Goal: Task Accomplishment & Management: Manage account settings

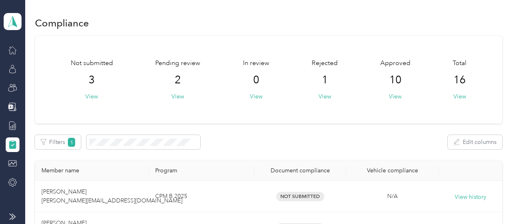
scroll to position [36, 0]
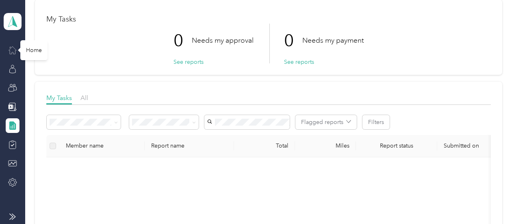
click at [13, 52] on icon at bounding box center [12, 50] width 7 height 7
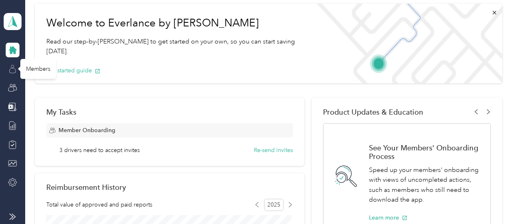
click at [13, 68] on icon at bounding box center [12, 69] width 9 height 9
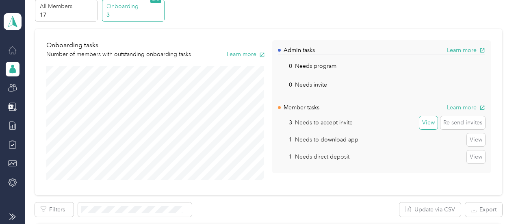
click at [426, 121] on button "View" at bounding box center [429, 122] width 18 height 13
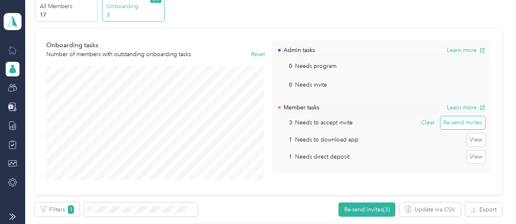
click at [464, 124] on button "Re-send invites" at bounding box center [463, 122] width 45 height 13
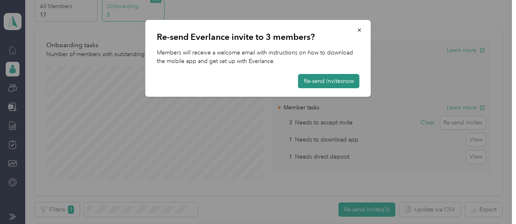
click at [331, 80] on button "Re-send invites now" at bounding box center [328, 81] width 61 height 14
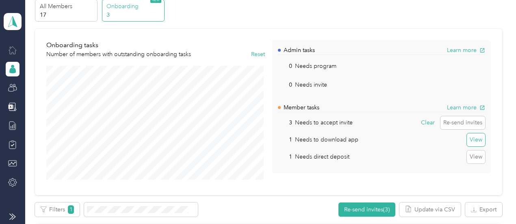
click at [476, 141] on button "View" at bounding box center [476, 139] width 18 height 13
click at [475, 156] on button "View" at bounding box center [476, 156] width 18 height 13
click at [475, 156] on button "Clear" at bounding box center [476, 156] width 20 height 13
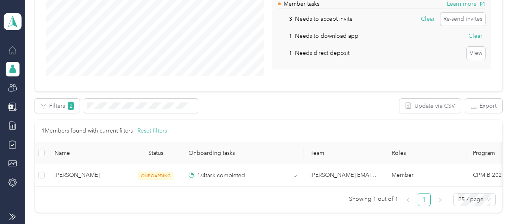
scroll to position [153, 0]
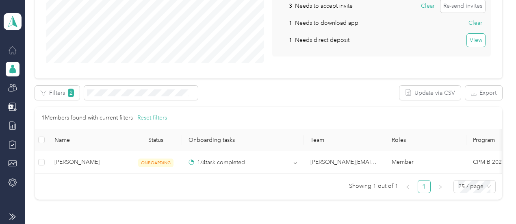
click at [477, 42] on button "View" at bounding box center [476, 40] width 18 height 13
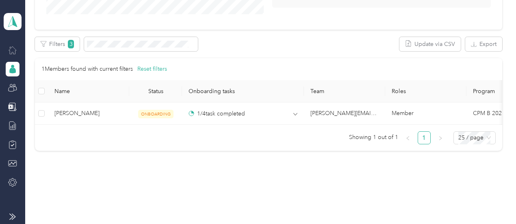
scroll to position [211, 0]
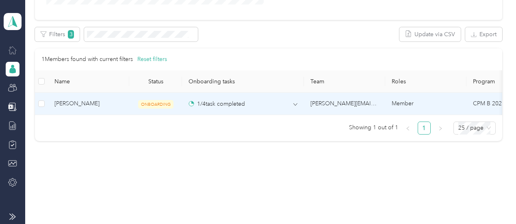
click at [75, 107] on span "[PERSON_NAME]" at bounding box center [88, 103] width 68 height 9
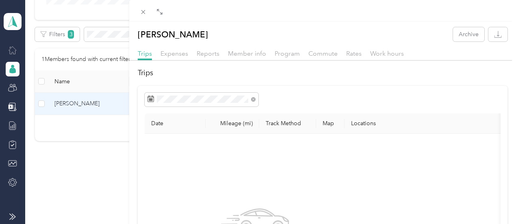
click at [157, 101] on div "[PERSON_NAME] Archive Trips Expenses Reports Member info Program Commute Rates …" at bounding box center [258, 112] width 516 height 224
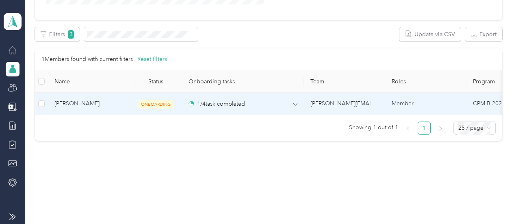
click at [160, 107] on span "ONBOARDING" at bounding box center [155, 104] width 35 height 9
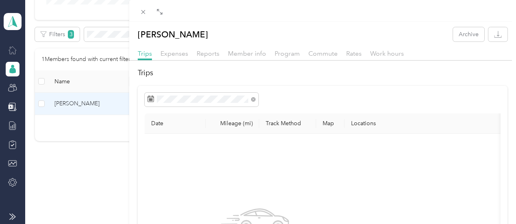
click at [176, 157] on div "[PERSON_NAME] Archive Trips Expenses Reports Member info Program Commute Rates …" at bounding box center [258, 112] width 516 height 224
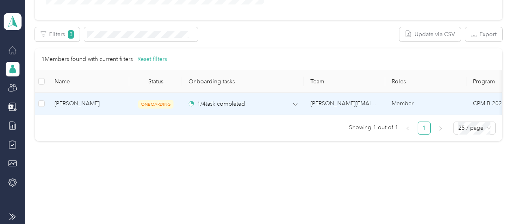
click at [298, 105] on td "1 / 4 task completed" at bounding box center [243, 104] width 122 height 22
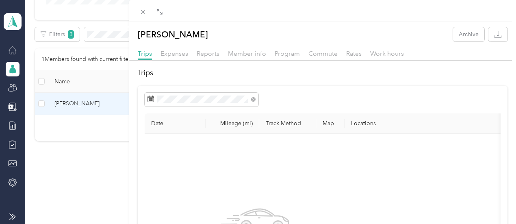
click at [227, 104] on div "[PERSON_NAME] Archive Trips Expenses Reports Member info Program Commute Rates …" at bounding box center [258, 112] width 516 height 224
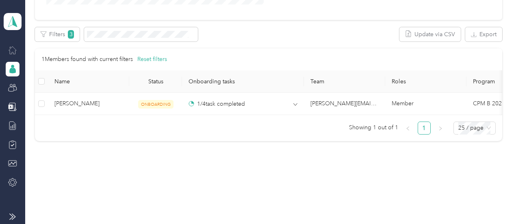
click at [227, 104] on div "1 / 4 task completed" at bounding box center [217, 104] width 57 height 9
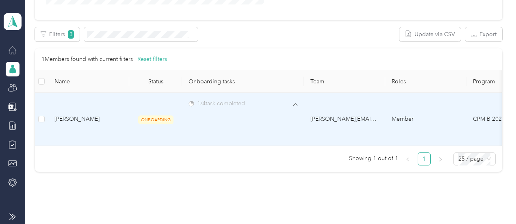
click at [227, 104] on div "1 / 4 task completed" at bounding box center [217, 103] width 57 height 9
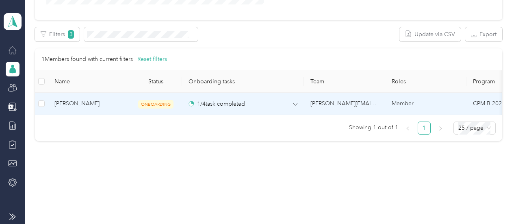
click at [227, 104] on div "1 / 4 task completed" at bounding box center [217, 104] width 57 height 9
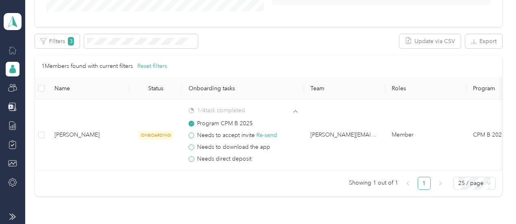
scroll to position [199, 0]
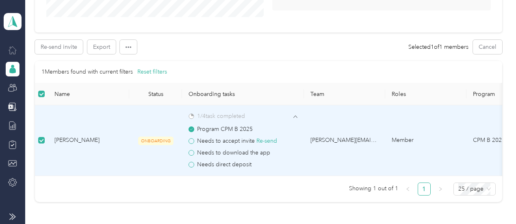
click at [192, 150] on span at bounding box center [192, 153] width 6 height 6
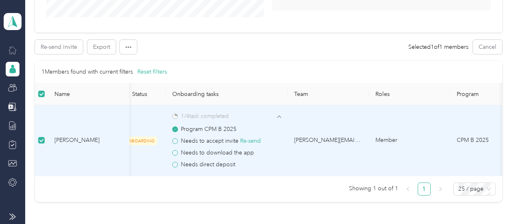
scroll to position [0, 46]
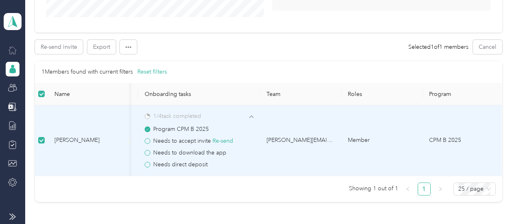
click at [494, 178] on iframe at bounding box center [494, 201] width 46 height 46
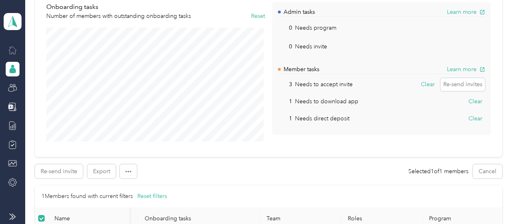
scroll to position [0, 0]
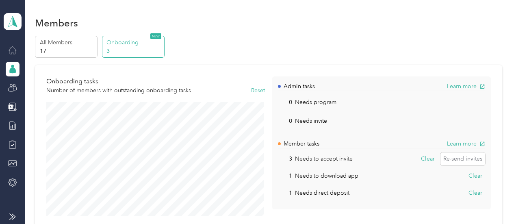
click at [144, 47] on p "3" at bounding box center [134, 51] width 55 height 9
click at [11, 50] on icon at bounding box center [12, 50] width 9 height 9
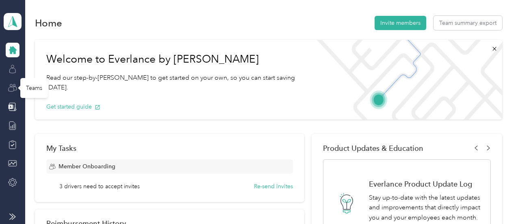
click at [9, 88] on icon at bounding box center [11, 89] width 5 height 4
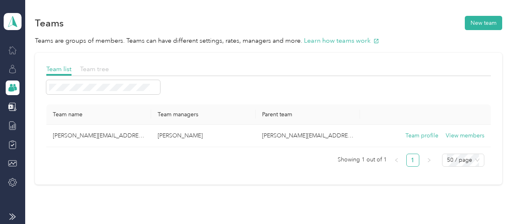
click at [93, 70] on span "Team tree" at bounding box center [94, 69] width 29 height 8
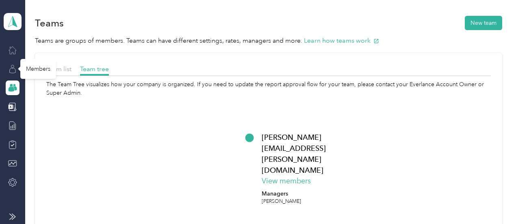
click at [10, 70] on icon at bounding box center [12, 70] width 6 height 5
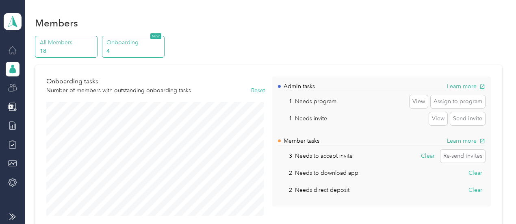
click at [61, 49] on p "18" at bounding box center [67, 51] width 55 height 9
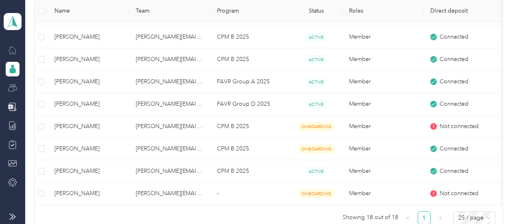
scroll to position [352, 0]
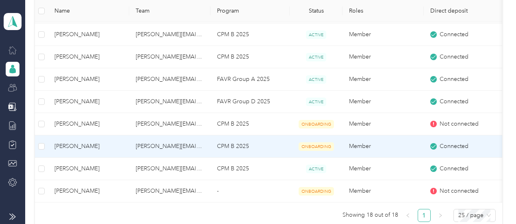
click at [316, 142] on span "ONBOARDING" at bounding box center [316, 146] width 35 height 9
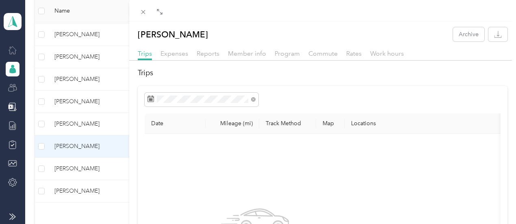
click at [189, 210] on div "[PERSON_NAME] Archive Trips Expenses Reports Member info Program Commute Rates …" at bounding box center [258, 112] width 516 height 224
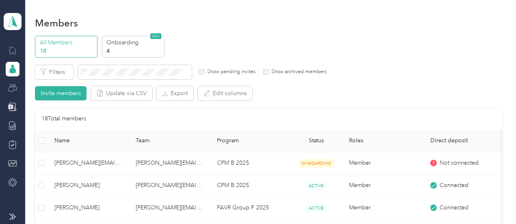
click at [71, 38] on p "All Members" at bounding box center [67, 42] width 55 height 9
click at [124, 48] on p "4" at bounding box center [134, 51] width 55 height 9
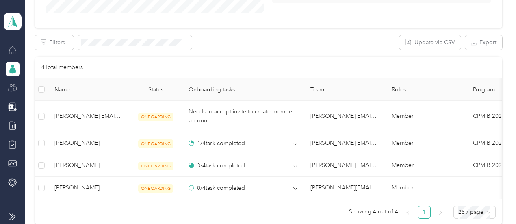
scroll to position [205, 0]
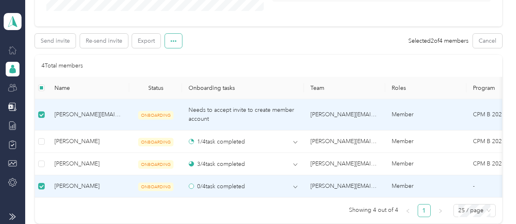
click at [174, 45] on button "button" at bounding box center [173, 41] width 17 height 14
click at [256, 37] on div "Send invite Re-send invite Export Selected 2 of 4 members Cancel" at bounding box center [268, 41] width 467 height 14
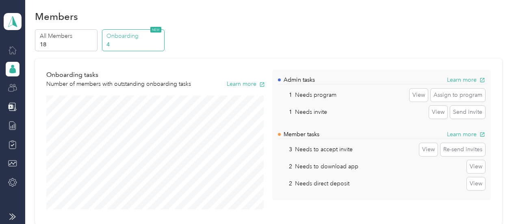
scroll to position [0, 0]
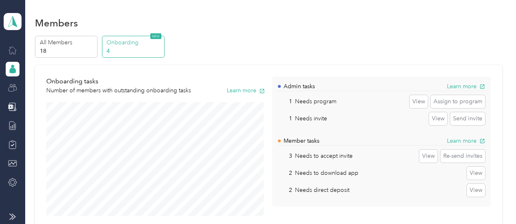
click at [146, 44] on p "Onboarding" at bounding box center [134, 42] width 55 height 9
click at [10, 51] on icon at bounding box center [12, 50] width 7 height 7
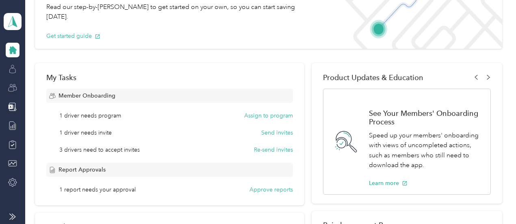
scroll to position [73, 0]
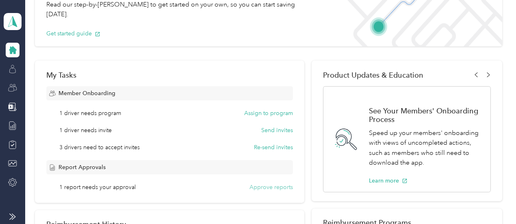
click at [270, 185] on button "Approve reports" at bounding box center [272, 187] width 44 height 9
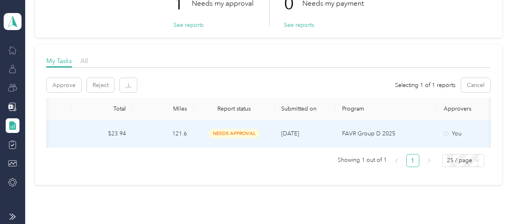
scroll to position [0, 233]
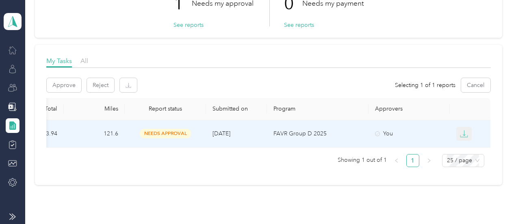
click at [464, 133] on icon "button" at bounding box center [464, 134] width 8 height 8
click at [481, 98] on th at bounding box center [470, 109] width 41 height 22
click at [100, 84] on button "Reject" at bounding box center [100, 85] width 27 height 14
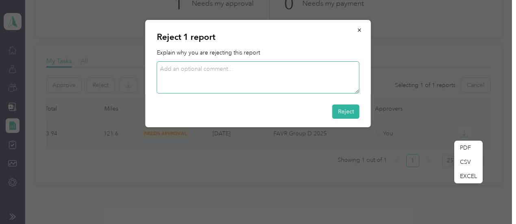
click at [187, 74] on textarea at bounding box center [258, 77] width 203 height 32
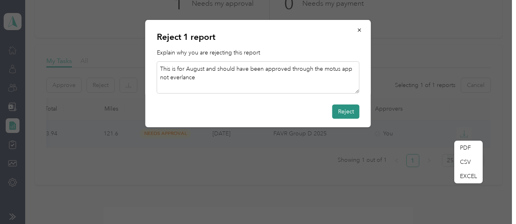
type textarea "This is for August and should have been approved through the motus app not ever…"
click at [347, 106] on button "Reject" at bounding box center [346, 111] width 27 height 14
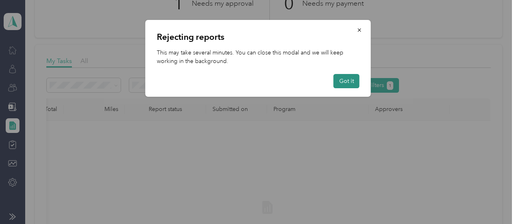
click at [352, 78] on button "Got it" at bounding box center [347, 81] width 26 height 14
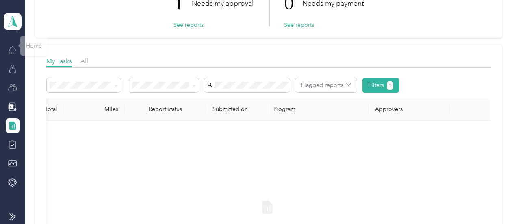
click at [15, 57] on div at bounding box center [13, 50] width 14 height 15
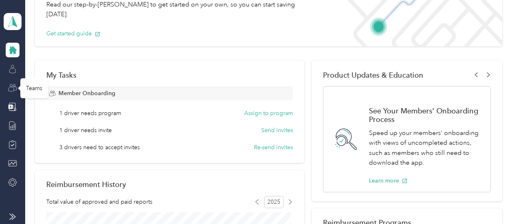
click at [11, 84] on icon at bounding box center [12, 87] width 9 height 9
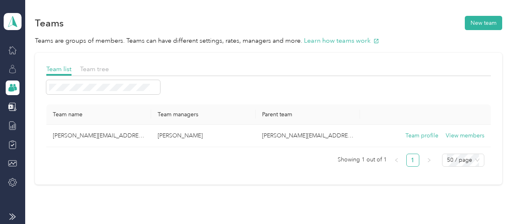
drag, startPoint x: 513, startPoint y: 80, endPoint x: 14, endPoint y: 67, distance: 499.5
click at [14, 67] on icon at bounding box center [12, 69] width 9 height 9
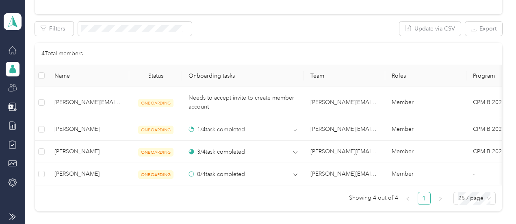
scroll to position [224, 0]
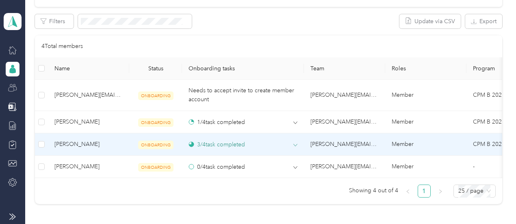
click at [200, 143] on div "3 / 4 task completed" at bounding box center [217, 144] width 57 height 9
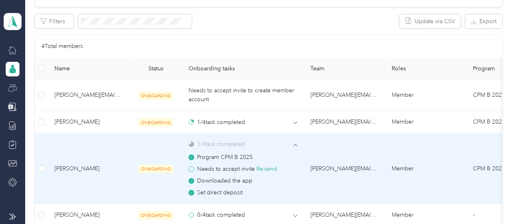
click at [194, 167] on span at bounding box center [192, 169] width 6 height 6
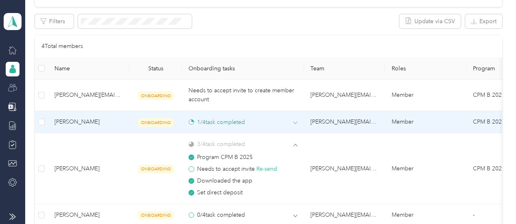
click at [200, 120] on div "1 / 4 task completed" at bounding box center [217, 122] width 57 height 9
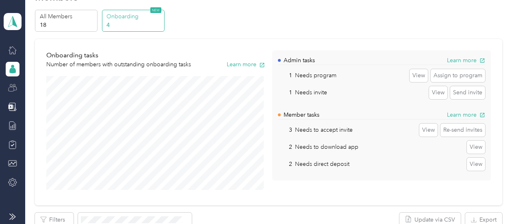
scroll to position [0, 0]
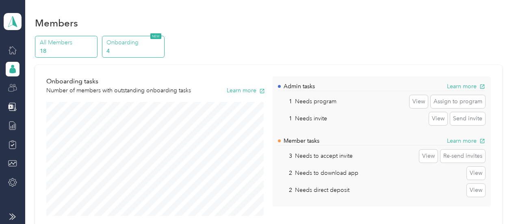
click at [59, 50] on p "18" at bounding box center [67, 51] width 55 height 9
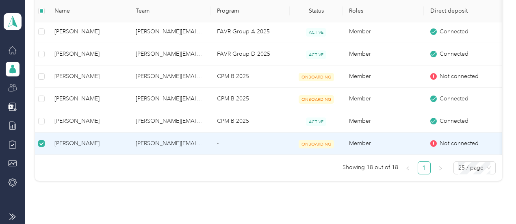
scroll to position [356, 0]
